Goal: Navigation & Orientation: Find specific page/section

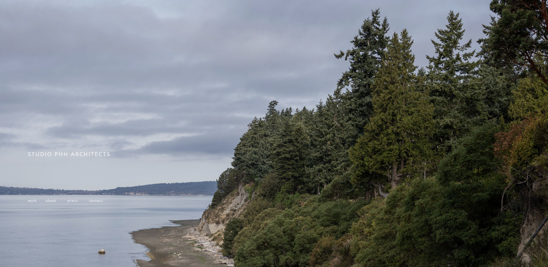
click at [53, 202] on span "about" at bounding box center [51, 200] width 11 height 5
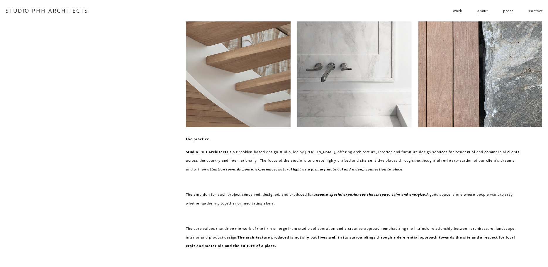
click at [454, 12] on span "work" at bounding box center [457, 10] width 9 height 8
click at [457, 9] on span "work" at bounding box center [457, 10] width 9 height 8
click at [0, 0] on span "residential" at bounding box center [0, 0] width 0 height 0
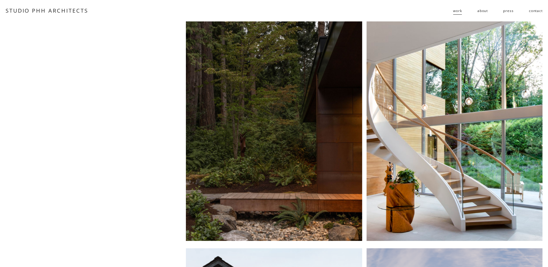
click at [0, 0] on span "public" at bounding box center [0, 0] width 0 height 0
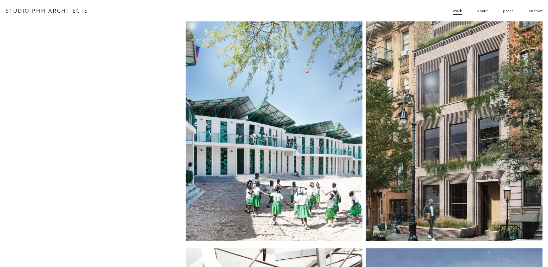
click at [0, 0] on span "residential" at bounding box center [0, 0] width 0 height 0
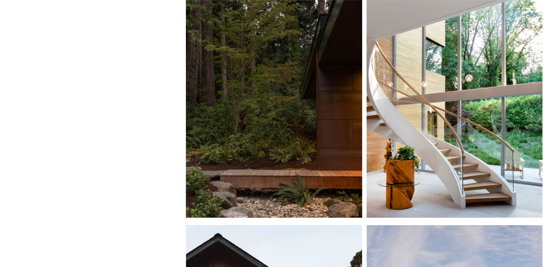
scroll to position [59, 0]
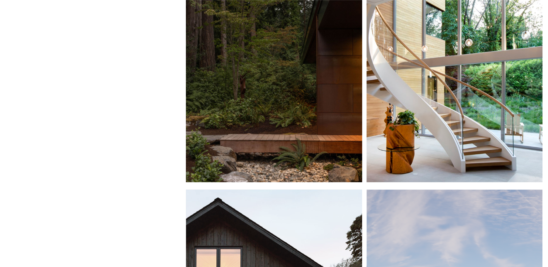
click at [272, 144] on div at bounding box center [274, 72] width 176 height 219
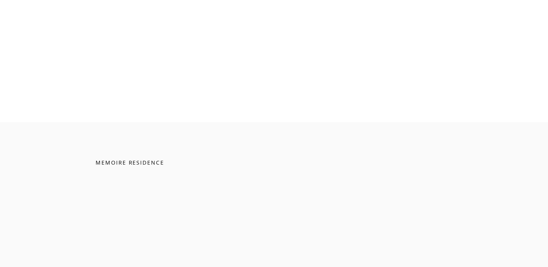
scroll to position [4073, 0]
